Goal: Book appointment/travel/reservation

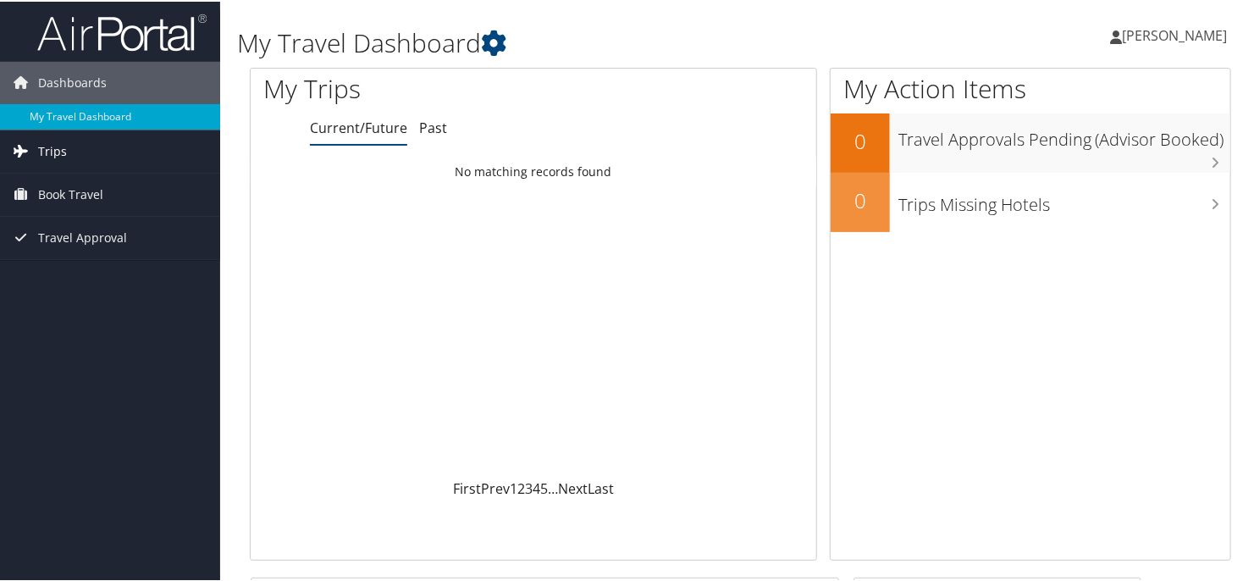
click at [71, 141] on link "Trips" at bounding box center [110, 150] width 220 height 42
click at [96, 271] on span "Book Travel" at bounding box center [70, 269] width 65 height 42
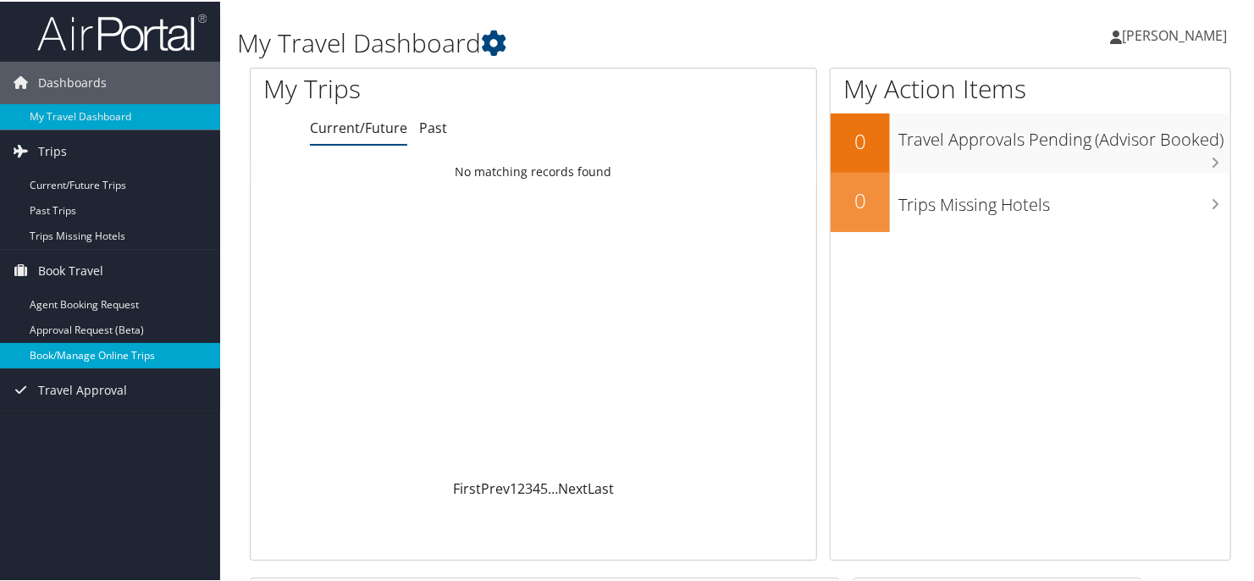
click at [114, 352] on link "Book/Manage Online Trips" at bounding box center [110, 353] width 220 height 25
